Goal: Check status: Check status

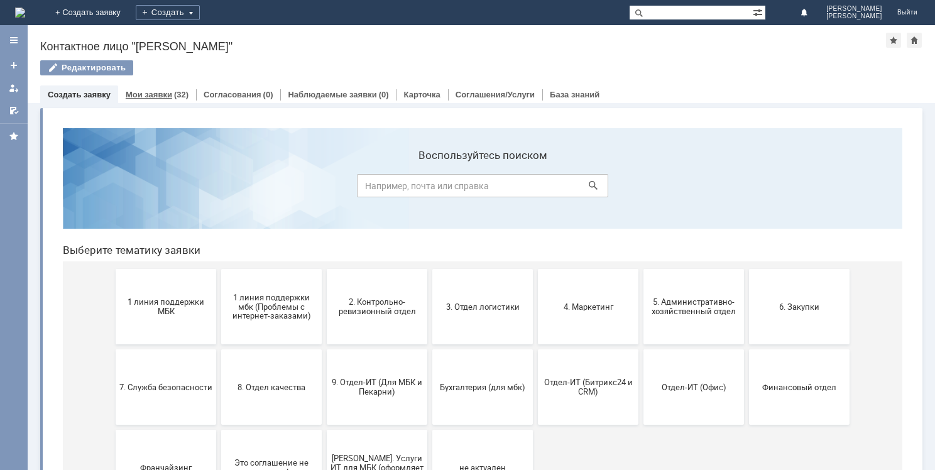
click at [163, 97] on link "Мои заявки" at bounding box center [149, 94] width 47 height 9
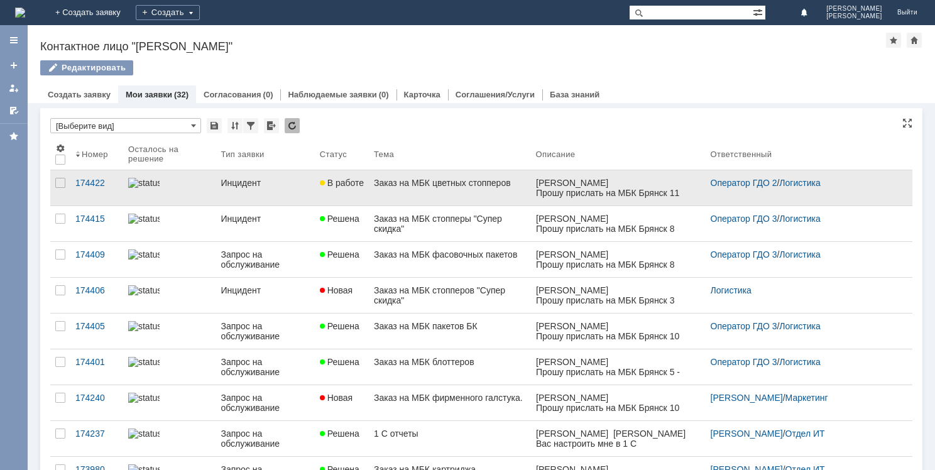
click at [437, 181] on div "Заказ на МБК цветных стопперов" at bounding box center [450, 183] width 152 height 10
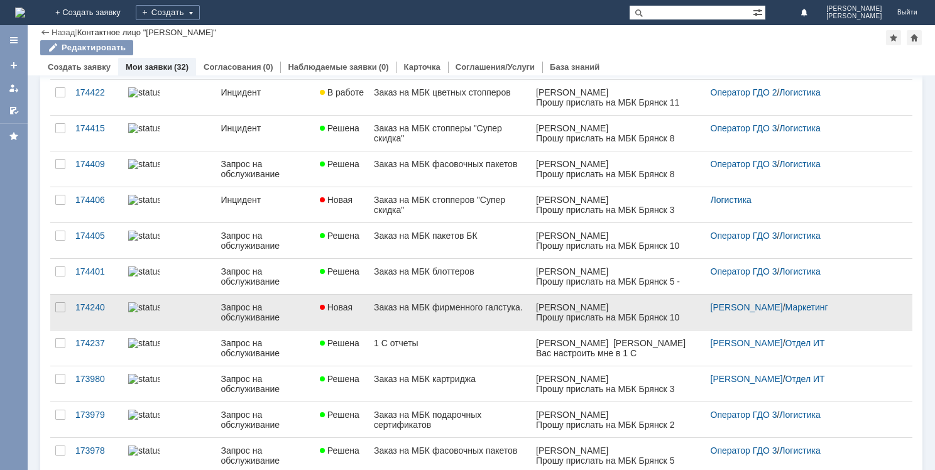
click at [476, 306] on div "Заказ на МБК фирменного галстука." at bounding box center [450, 307] width 152 height 10
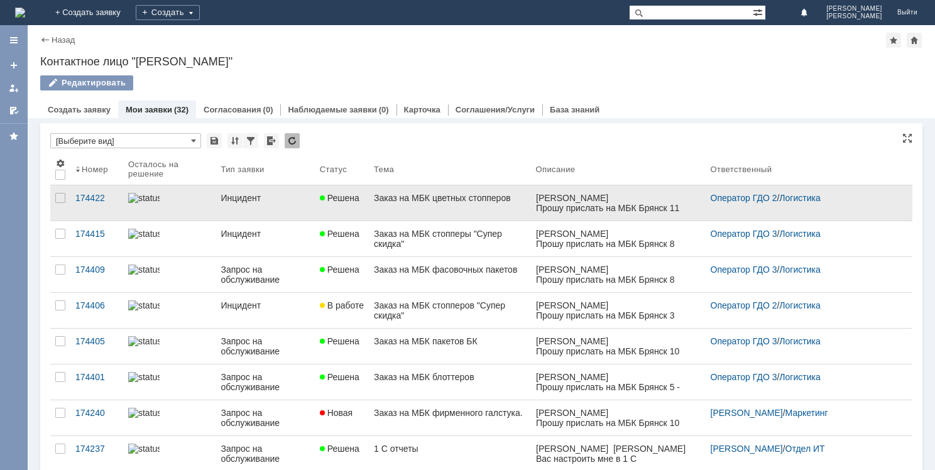
click at [344, 201] on span "Решена" at bounding box center [340, 198] width 40 height 10
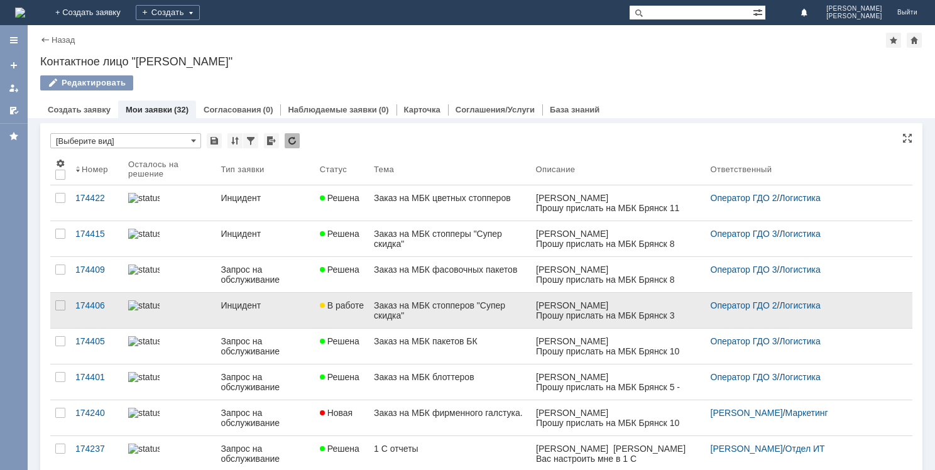
click at [411, 309] on div "Заказ на МБК стопперов "Супер скидка"" at bounding box center [450, 310] width 152 height 20
